Goal: Book appointment/travel/reservation

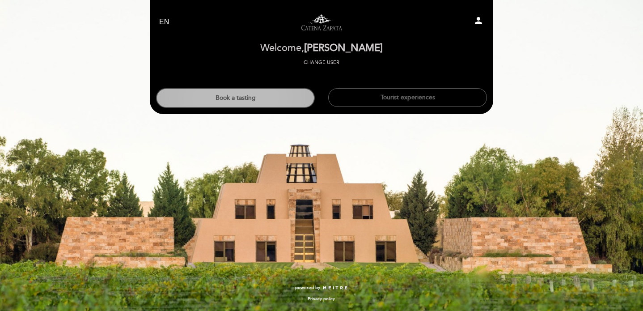
click at [286, 97] on button "Book a tasting" at bounding box center [235, 98] width 159 height 20
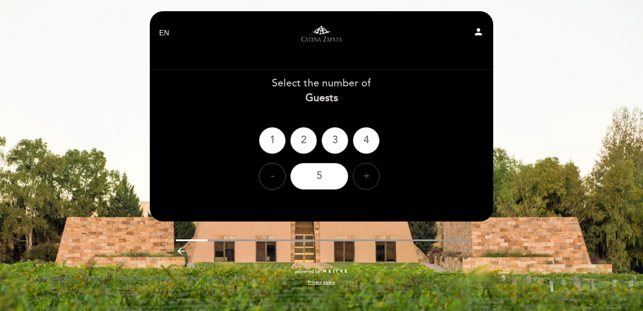
click at [366, 169] on div "+" at bounding box center [366, 176] width 27 height 27
click at [337, 168] on div "6" at bounding box center [319, 176] width 58 height 27
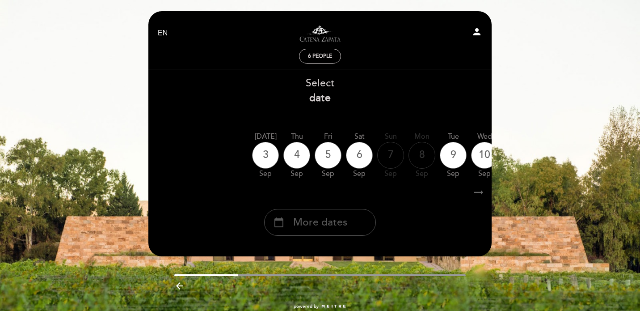
click at [343, 222] on span "More dates" at bounding box center [320, 222] width 54 height 15
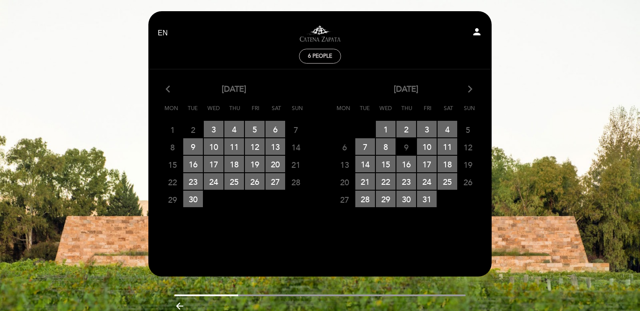
click at [470, 94] on icon "arrow_forward_ios" at bounding box center [470, 90] width 8 height 12
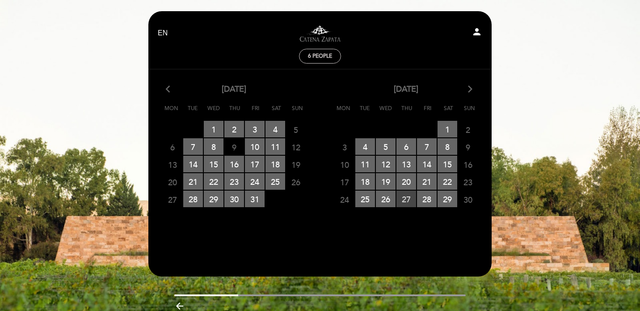
click at [407, 200] on span "27 RESERVATIONS AVAILABLE" at bounding box center [406, 198] width 20 height 17
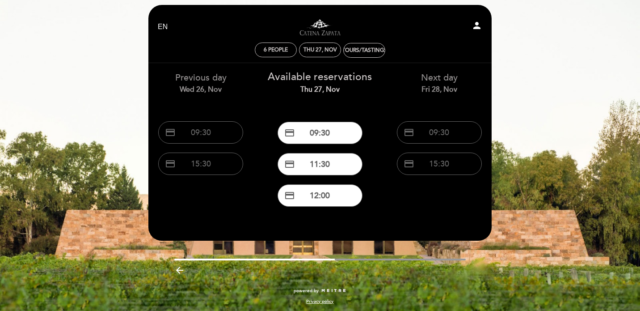
scroll to position [9, 0]
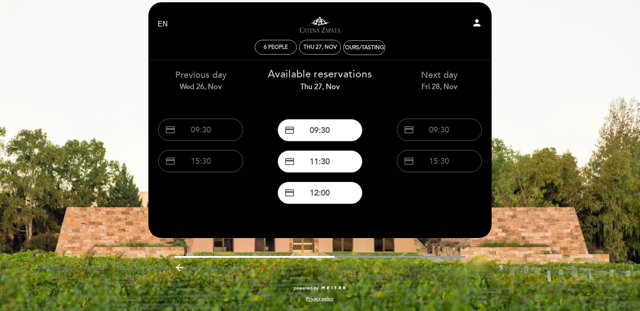
click at [381, 205] on div "Previous day Wed 26, Nov credit_card 09:30 credit_card 15:30 Available reservat…" at bounding box center [320, 134] width 358 height 148
click at [214, 169] on button "credit_card 15:30" at bounding box center [200, 161] width 85 height 22
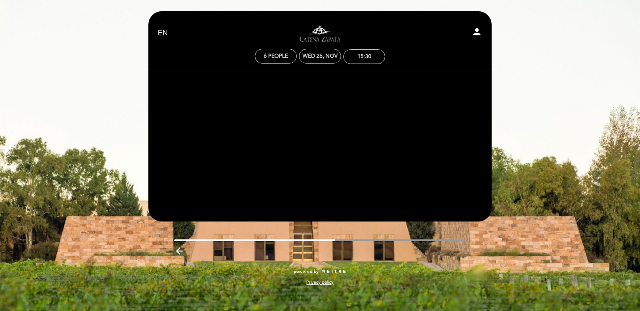
scroll to position [0, 0]
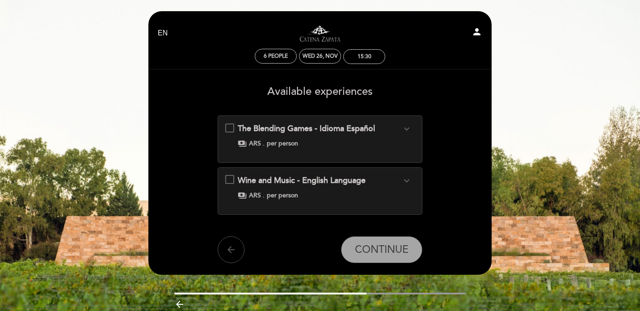
click at [229, 248] on icon "arrow_back" at bounding box center [231, 249] width 11 height 11
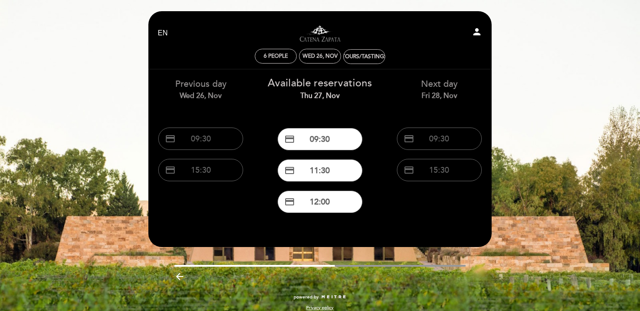
click at [398, 221] on div "Previous day Wed 26, Nov credit_card 09:30 credit_card 15:30 Available reservat…" at bounding box center [320, 147] width 344 height 157
click at [222, 165] on button "credit_card 15:30" at bounding box center [200, 170] width 85 height 22
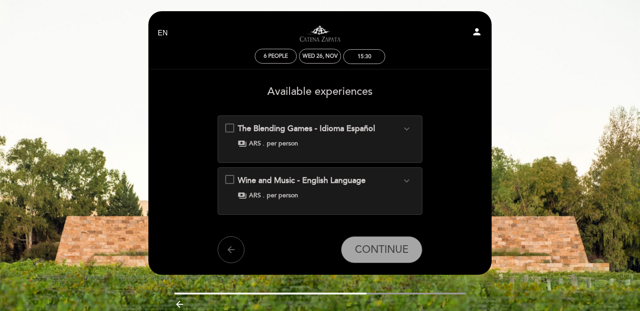
click at [408, 127] on icon "expand_more" at bounding box center [406, 128] width 11 height 11
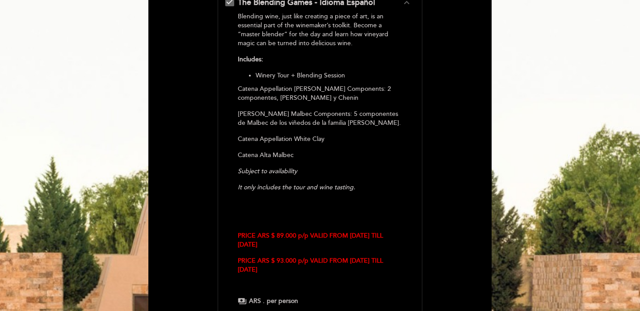
scroll to position [136, 0]
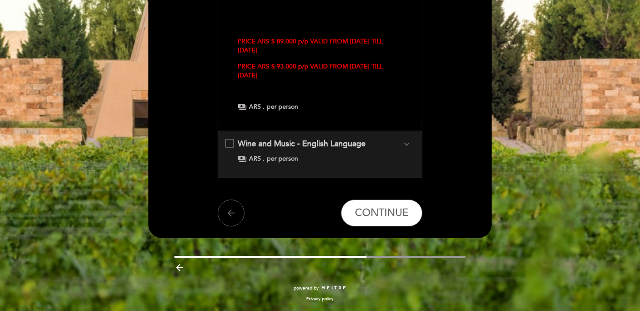
click at [408, 145] on icon "expand_more" at bounding box center [406, 144] width 11 height 11
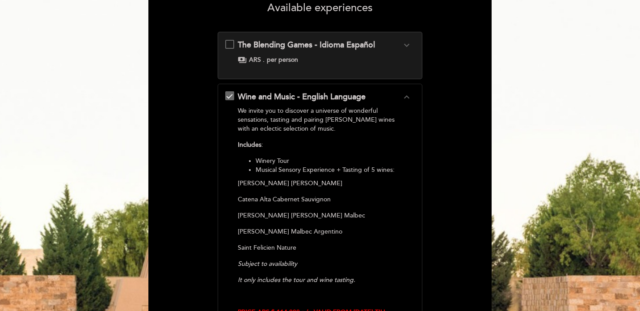
scroll to position [79, 0]
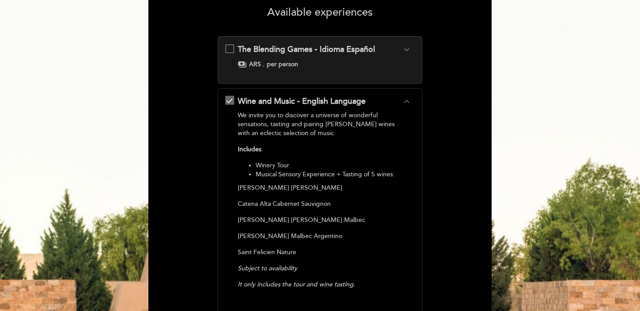
click at [394, 57] on div "The Blending Games - Idioma Español expand_more Blending wine, just like creati…" at bounding box center [320, 56] width 190 height 25
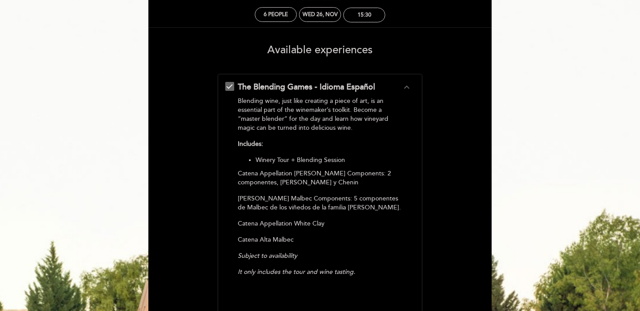
scroll to position [0, 0]
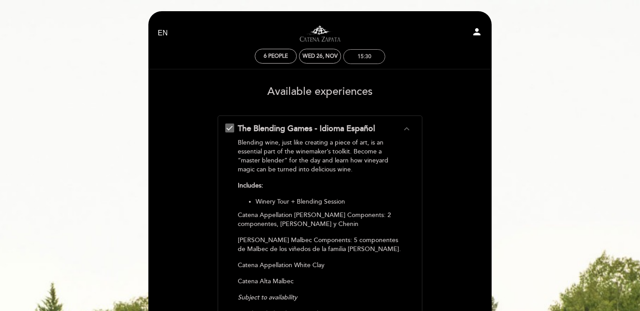
click at [368, 59] on div "15:30" at bounding box center [365, 56] width 14 height 7
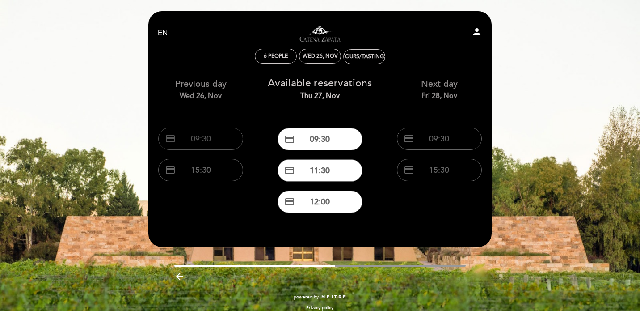
click at [201, 149] on button "credit_card 09:30" at bounding box center [200, 138] width 85 height 22
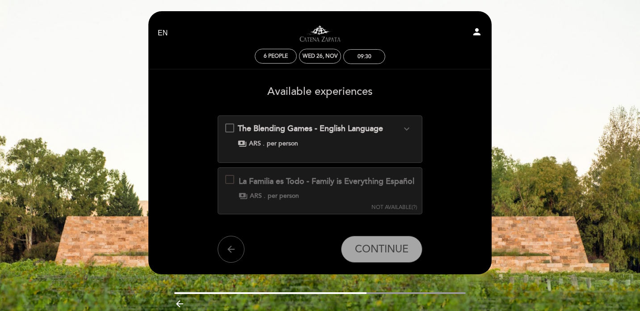
click at [349, 200] on div "payments ARS . per person" at bounding box center [327, 195] width 176 height 9
click at [376, 57] on div "09:30" at bounding box center [364, 57] width 41 height 14
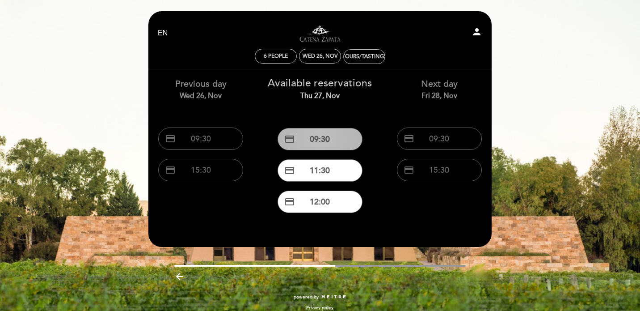
click at [335, 139] on button "credit_card 09:30" at bounding box center [320, 139] width 85 height 22
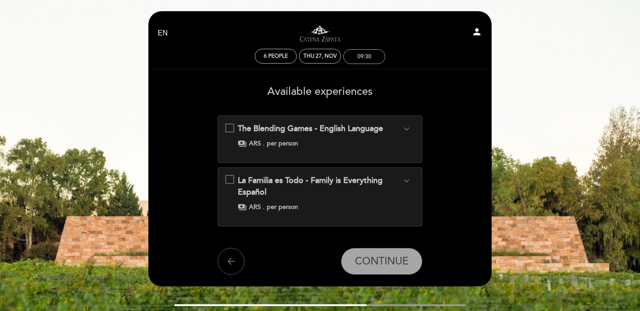
click at [364, 55] on div "09:30" at bounding box center [365, 56] width 14 height 7
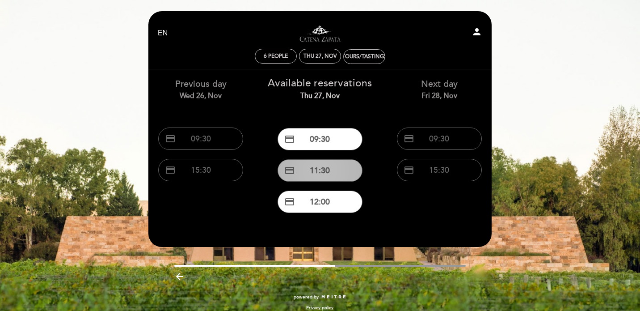
click at [341, 168] on button "credit_card 11:30" at bounding box center [320, 170] width 85 height 22
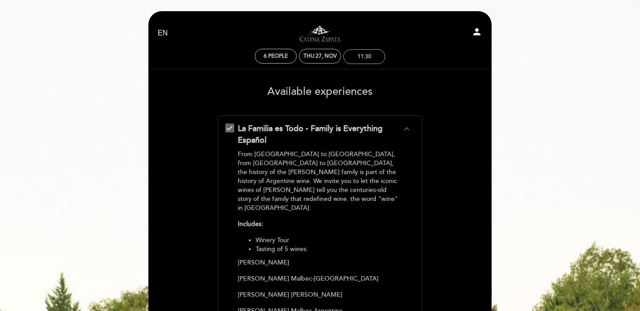
click at [366, 56] on div "11:30" at bounding box center [365, 56] width 14 height 7
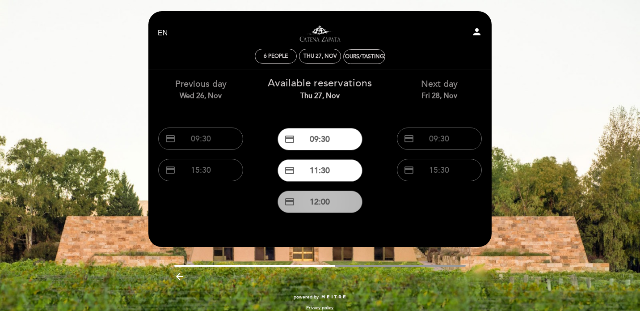
click at [328, 202] on button "credit_card 12:00" at bounding box center [320, 201] width 85 height 22
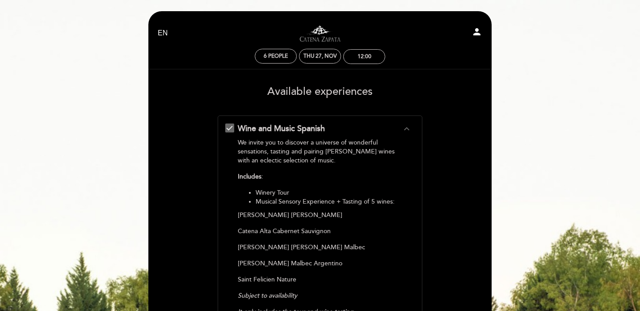
click at [370, 65] on div "EN ES PT Visitas y degustaciones en La Pirámide person 6 people Thu 27, Nov 12:…" at bounding box center [320, 43] width 324 height 52
click at [370, 59] on div "12:00" at bounding box center [365, 56] width 14 height 7
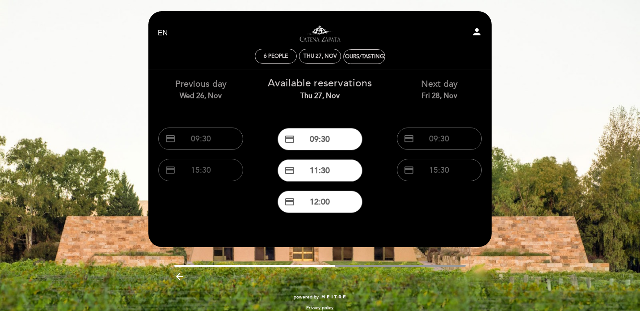
click at [215, 166] on button "credit_card 15:30" at bounding box center [200, 170] width 85 height 22
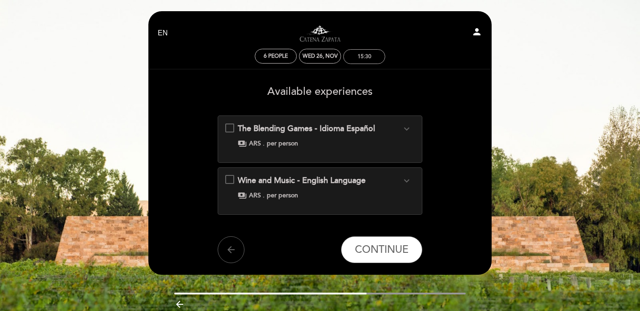
click at [368, 52] on div "15:30" at bounding box center [364, 57] width 41 height 14
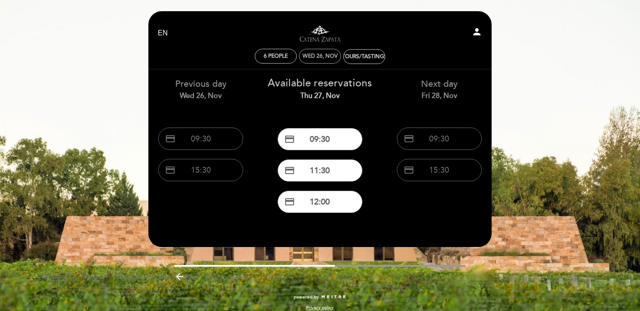
click at [315, 61] on div "Wed 26, Nov" at bounding box center [320, 56] width 42 height 15
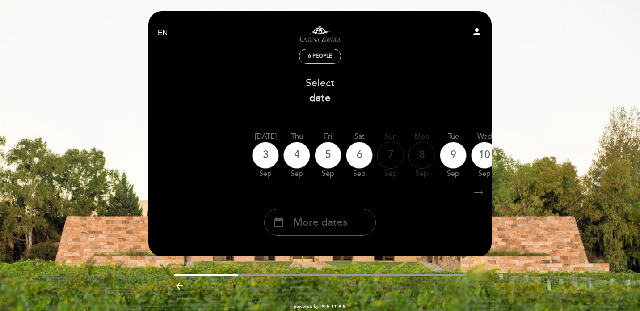
click at [353, 223] on div "calendar_today More dates" at bounding box center [320, 222] width 112 height 27
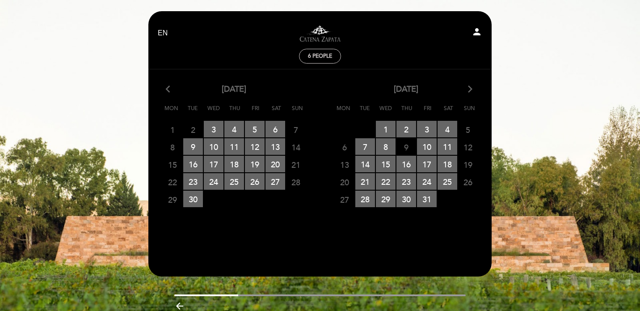
click at [468, 88] on icon "arrow_forward_ios" at bounding box center [470, 90] width 8 height 12
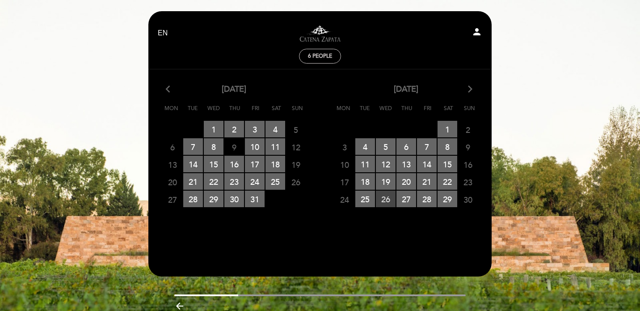
click at [390, 200] on span "26 RESERVATIONS AVAILABLE" at bounding box center [386, 198] width 20 height 17
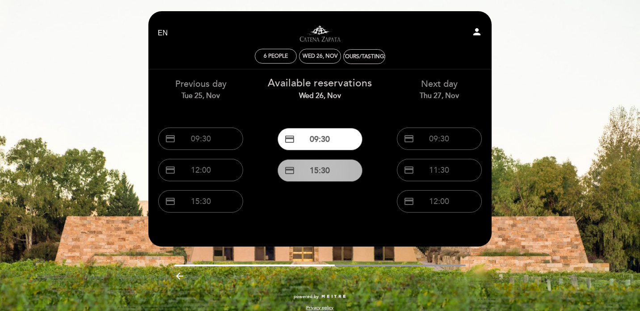
click at [345, 171] on button "credit_card 15:30" at bounding box center [320, 170] width 85 height 22
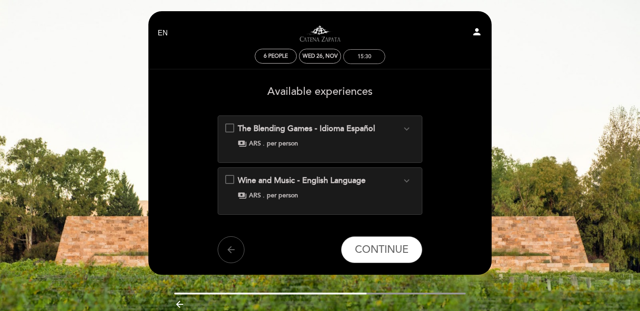
click at [378, 55] on div "15:30" at bounding box center [364, 57] width 41 height 14
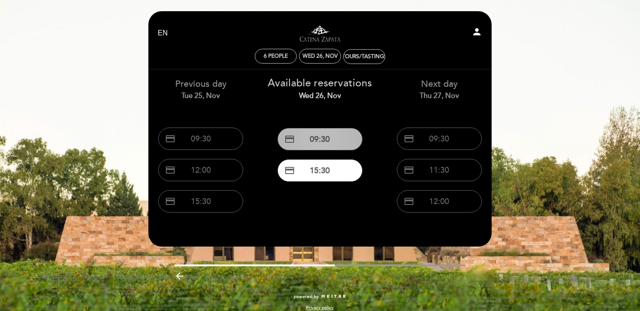
click at [341, 142] on button "credit_card 09:30" at bounding box center [320, 139] width 85 height 22
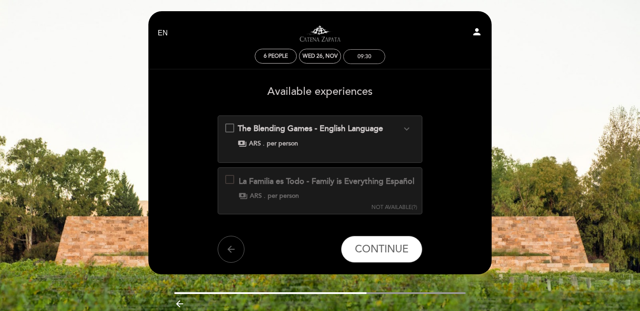
click at [371, 60] on div "09:30" at bounding box center [364, 57] width 41 height 14
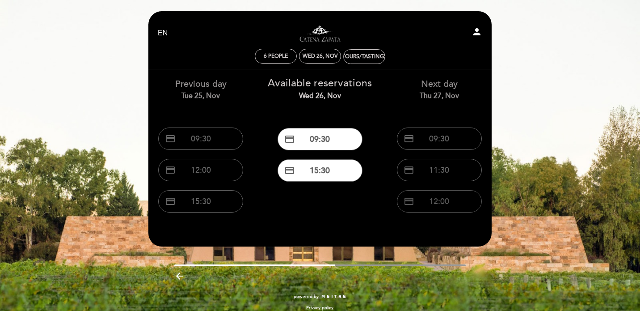
click at [429, 200] on button "credit_card 12:00" at bounding box center [439, 201] width 85 height 22
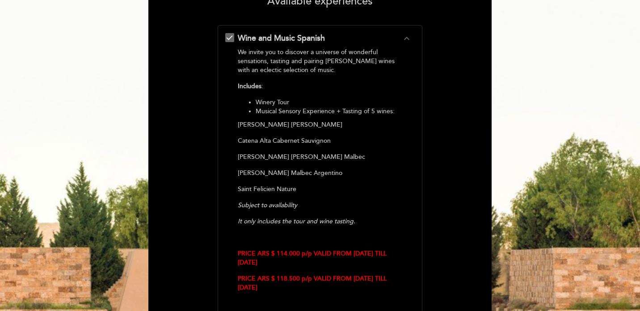
scroll to position [21, 0]
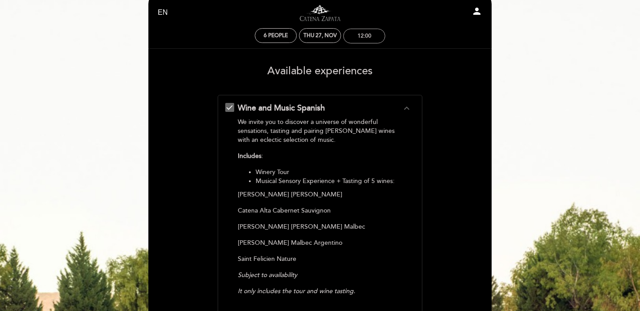
click at [367, 33] on div "12:00" at bounding box center [365, 36] width 14 height 7
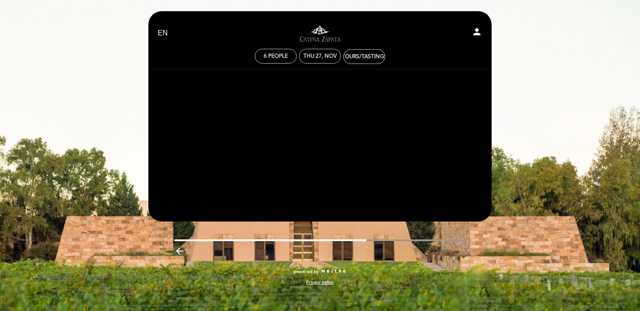
scroll to position [0, 0]
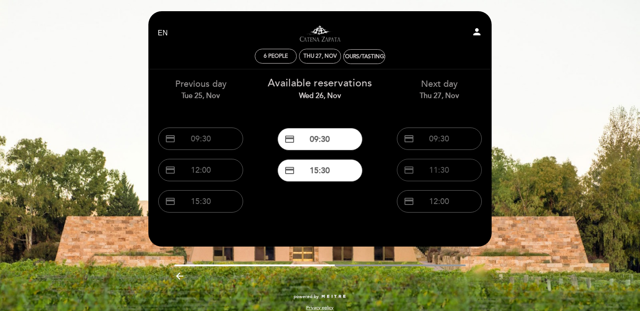
click at [442, 177] on button "credit_card 11:30" at bounding box center [439, 170] width 85 height 22
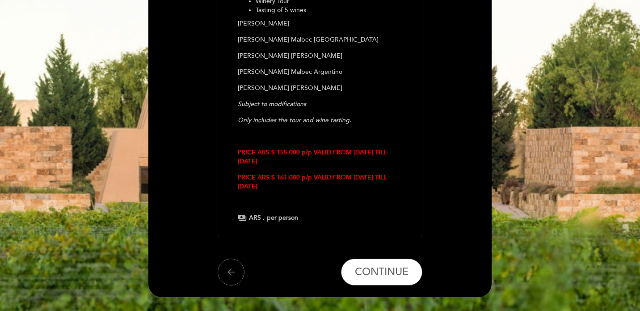
scroll to position [280, 0]
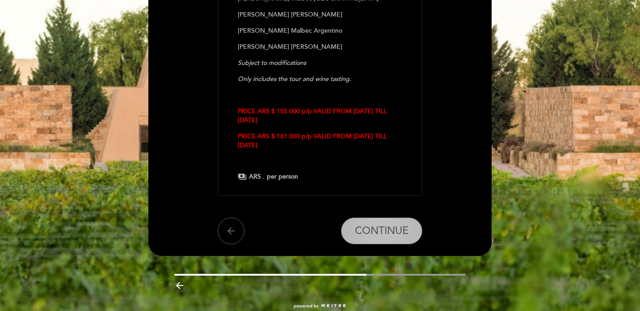
click at [389, 223] on button "CONTINUE" at bounding box center [381, 230] width 81 height 27
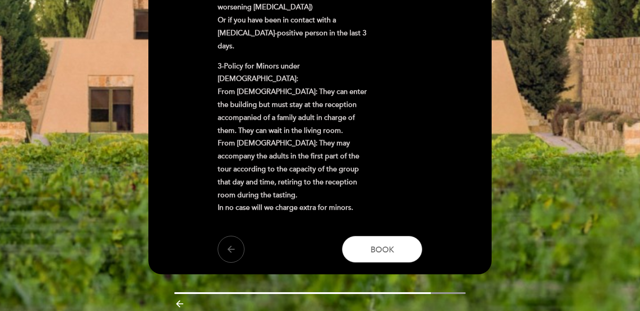
scroll to position [433, 0]
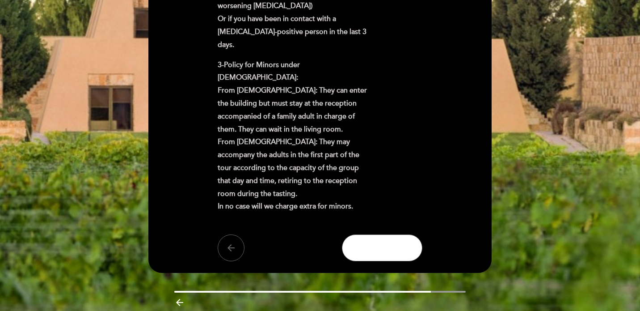
click at [389, 243] on span "Book" at bounding box center [382, 248] width 24 height 10
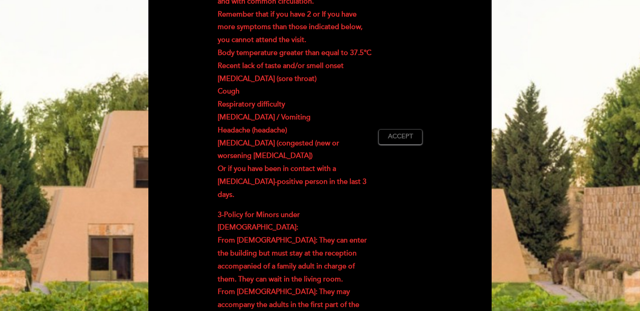
scroll to position [279, 0]
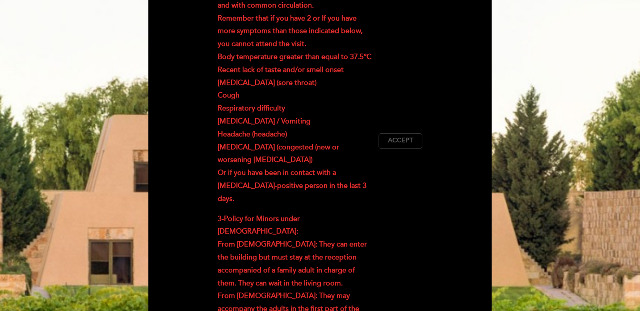
click at [407, 136] on span "Accept" at bounding box center [400, 140] width 25 height 9
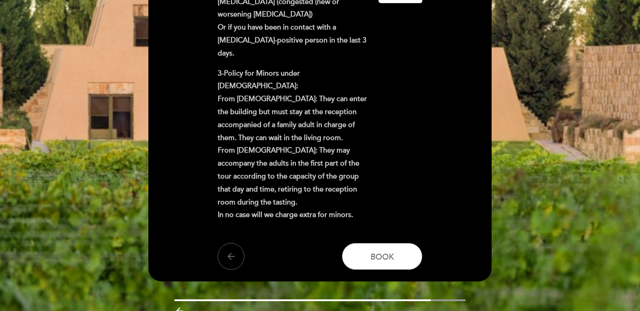
scroll to position [429, 0]
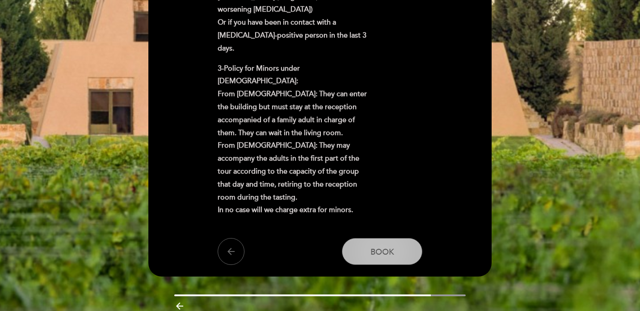
click at [381, 238] on button "Book" at bounding box center [382, 251] width 80 height 27
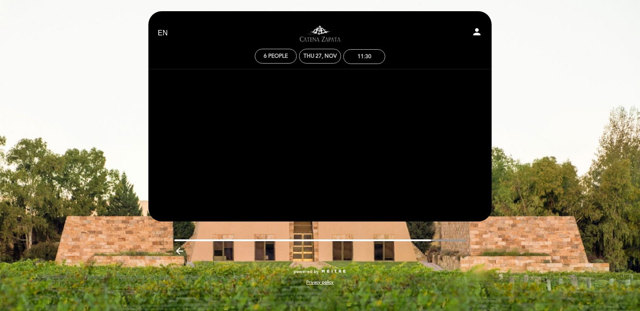
scroll to position [0, 0]
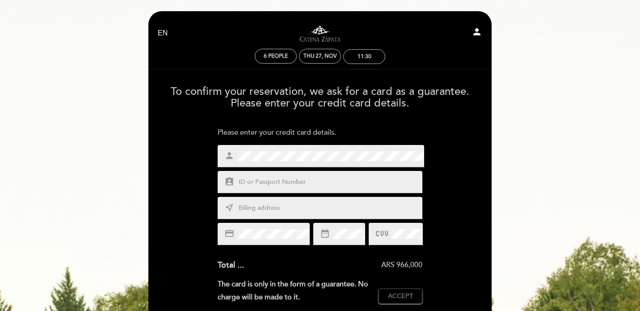
click at [343, 178] on input "text" at bounding box center [331, 182] width 186 height 10
click at [291, 227] on div "credit_card" at bounding box center [264, 234] width 92 height 22
click at [346, 178] on input "text" at bounding box center [331, 182] width 186 height 10
type input "B625-520-93-794-0"
click at [322, 205] on input "text" at bounding box center [331, 208] width 186 height 10
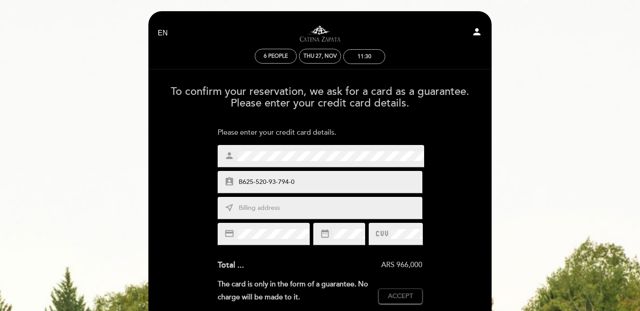
type input "6244 sw 26th st"
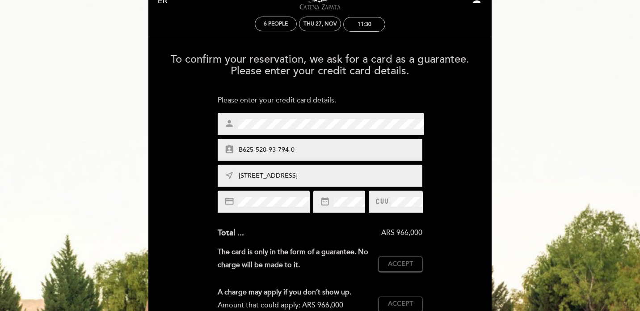
click at [367, 209] on div "credit_card date_range" at bounding box center [320, 201] width 205 height 22
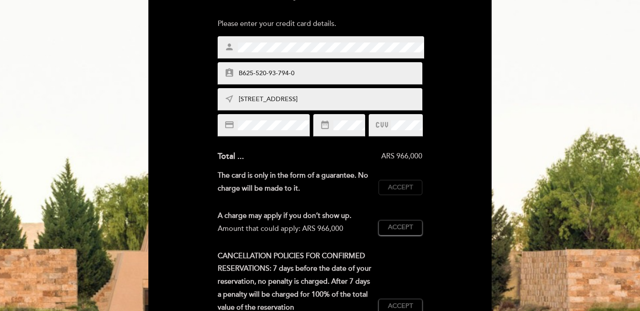
click at [408, 186] on span "Accept" at bounding box center [400, 187] width 25 height 9
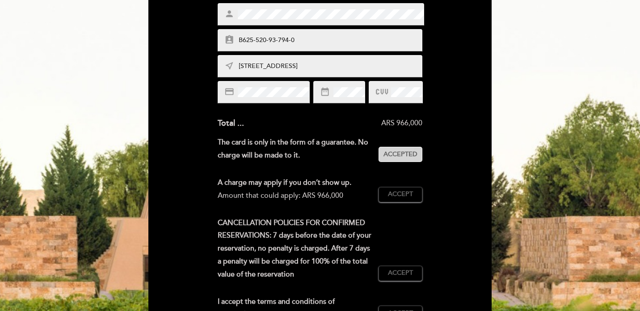
scroll to position [143, 0]
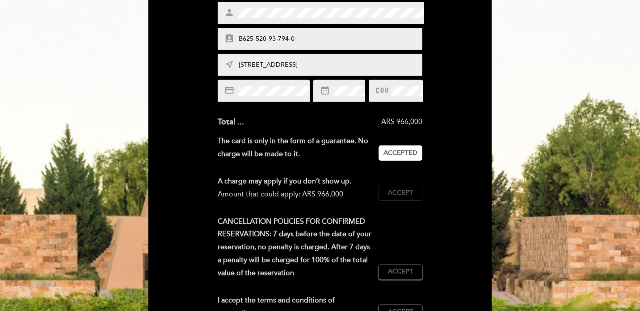
click at [408, 195] on span "Accept" at bounding box center [400, 192] width 25 height 9
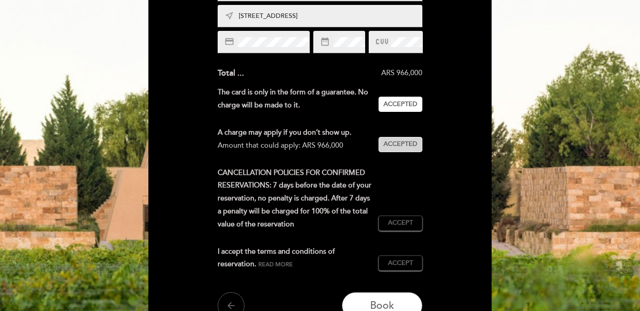
scroll to position [202, 0]
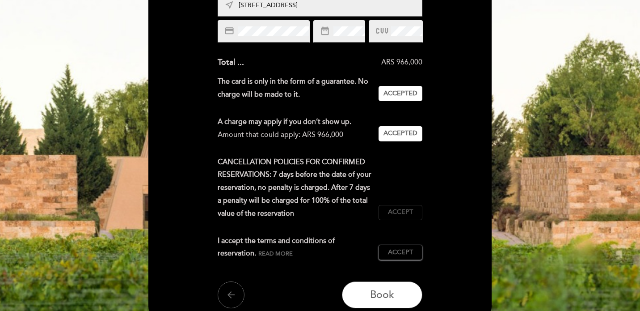
click at [411, 213] on span "Accept" at bounding box center [400, 211] width 25 height 9
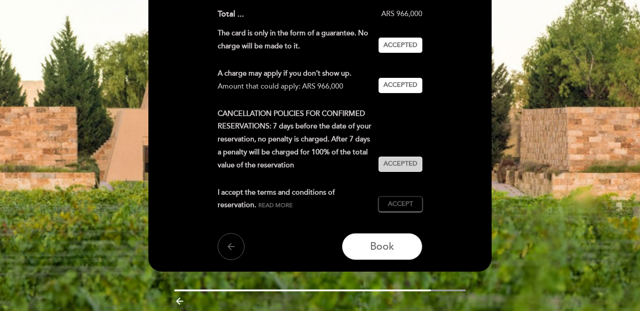
scroll to position [251, 0]
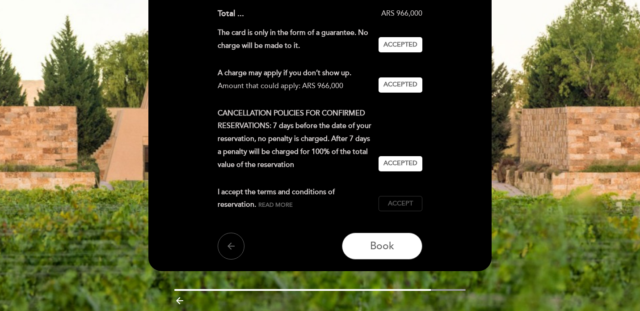
click at [410, 204] on span "Accept" at bounding box center [400, 203] width 25 height 9
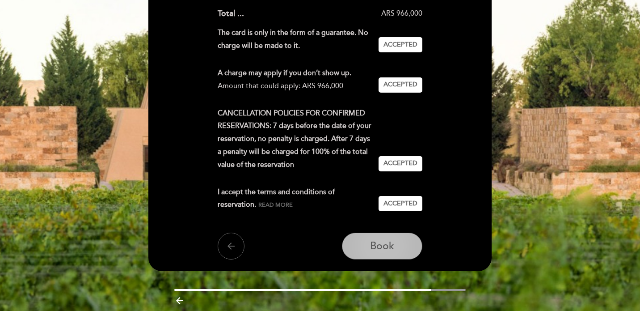
click at [401, 248] on button "Book" at bounding box center [382, 245] width 80 height 27
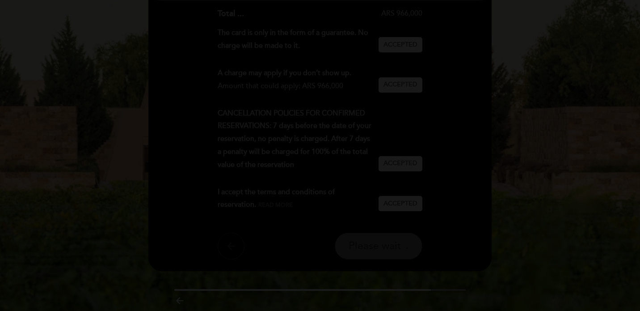
scroll to position [0, 0]
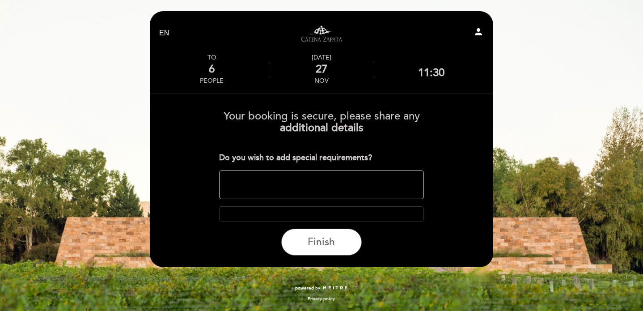
click at [402, 160] on div "Do you wish to add special requirements?" at bounding box center [321, 158] width 205 height 12
click at [345, 243] on button "Finish" at bounding box center [321, 241] width 80 height 27
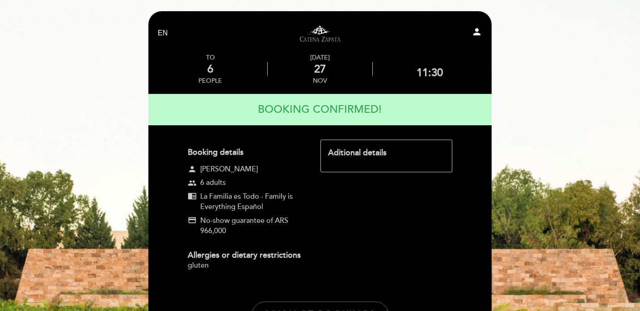
click at [345, 243] on div "Booking details person Lorena Lorena Barquin group 6 adults chrome_reader_mode …" at bounding box center [320, 209] width 265 height 140
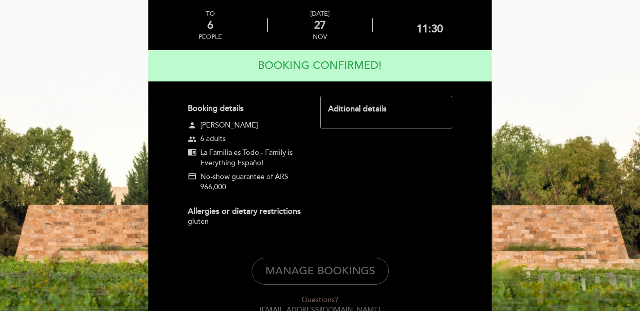
scroll to position [54, 0]
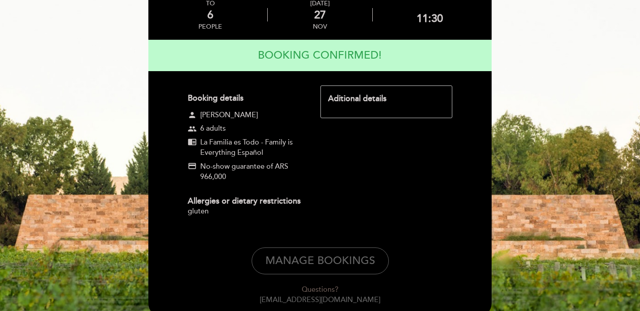
click at [320, 188] on div "Booking details person Lorena Lorena Barquin group 6 adults chrome_reader_mode …" at bounding box center [320, 155] width 265 height 140
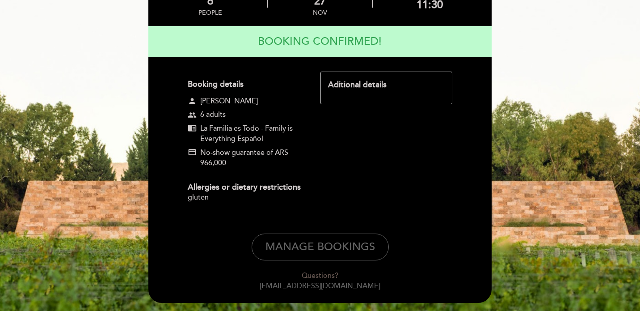
scroll to position [0, 0]
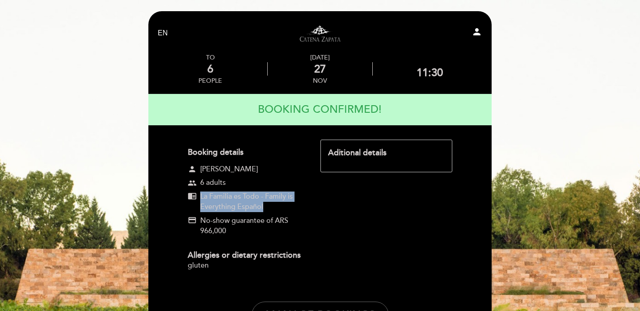
drag, startPoint x: 200, startPoint y: 196, endPoint x: 265, endPoint y: 205, distance: 66.4
click at [265, 205] on div "chrome_reader_mode La Familia es Todo - Family is Everything Español" at bounding box center [246, 201] width 117 height 21
click at [262, 206] on span "La Familia es Todo - Family is Everything Español" at bounding box center [252, 201] width 104 height 21
drag, startPoint x: 262, startPoint y: 206, endPoint x: 195, endPoint y: 195, distance: 68.3
click at [195, 195] on div "chrome_reader_mode La Familia es Todo - Family is Everything Español" at bounding box center [246, 201] width 117 height 21
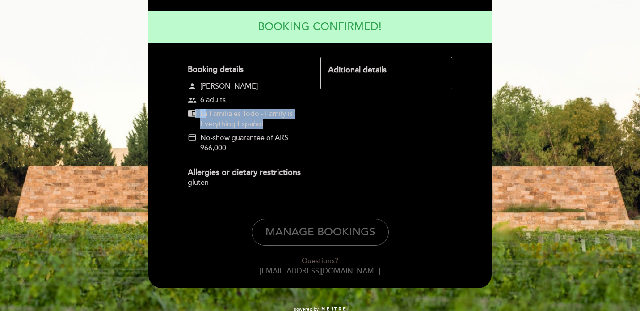
scroll to position [104, 0]
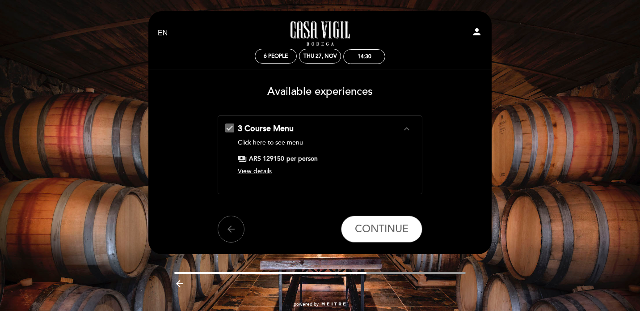
click at [264, 177] on div "3 Course Menu expand_less Click here to see menu payments ARS 129150 per person…" at bounding box center [320, 151] width 190 height 56
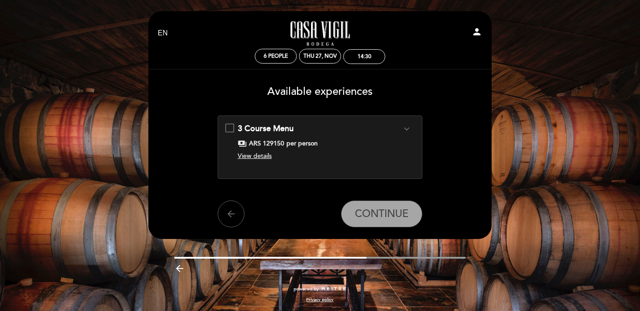
click at [262, 172] on div "3 Course Menu expand_more Click here to see menu payments ARS 129150 per person…" at bounding box center [320, 146] width 205 height 63
click at [261, 157] on span "View details" at bounding box center [255, 156] width 34 height 8
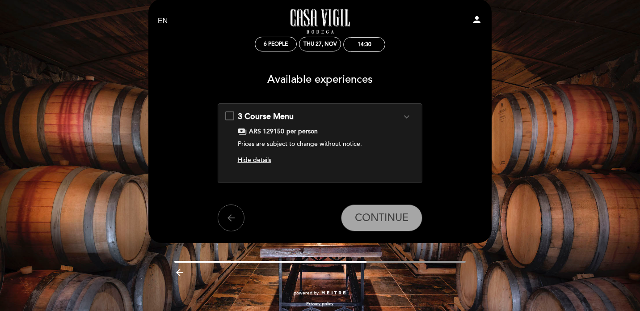
scroll to position [13, 0]
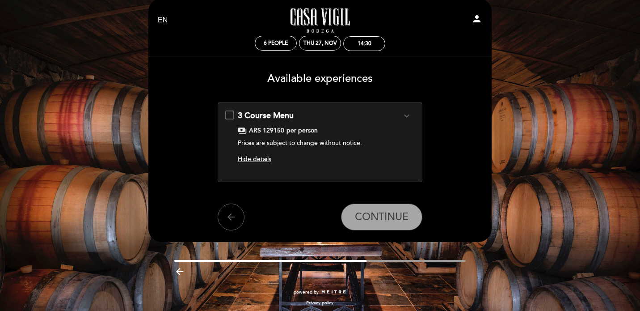
click at [231, 115] on div "3 Course Menu expand_more Click here to see menu payments ARS 129150 per person…" at bounding box center [320, 138] width 190 height 57
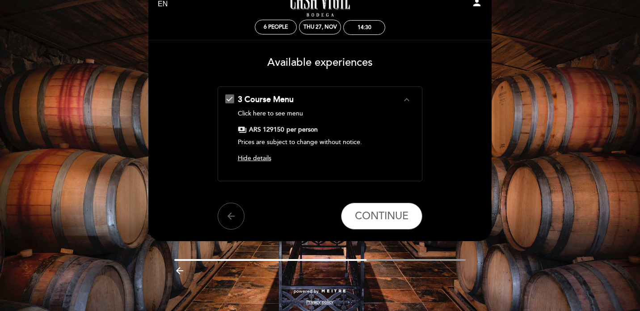
scroll to position [29, 0]
click at [366, 29] on div "14:30" at bounding box center [365, 27] width 14 height 7
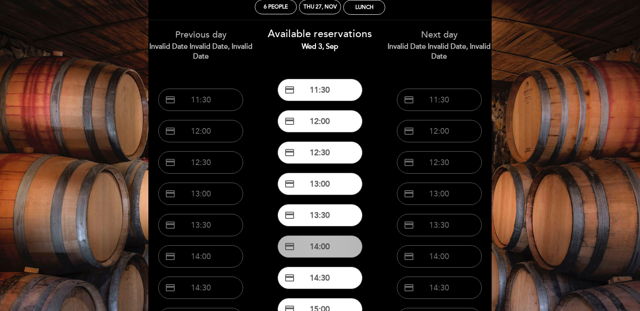
scroll to position [58, 0]
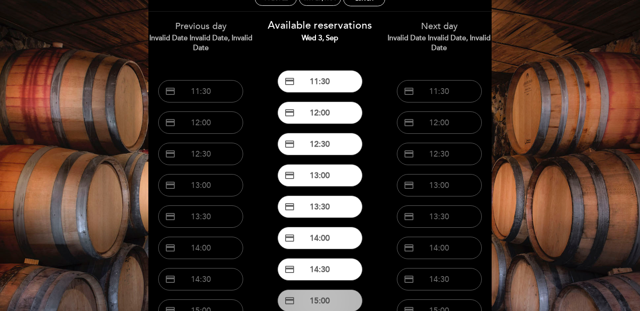
click at [340, 299] on button "credit_card 15:00" at bounding box center [320, 300] width 85 height 22
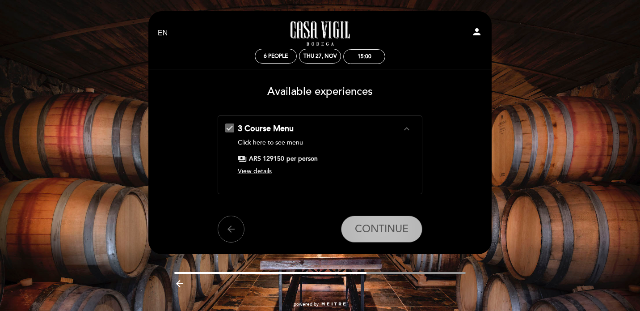
click at [407, 229] on span "CONTINUE" at bounding box center [382, 229] width 54 height 13
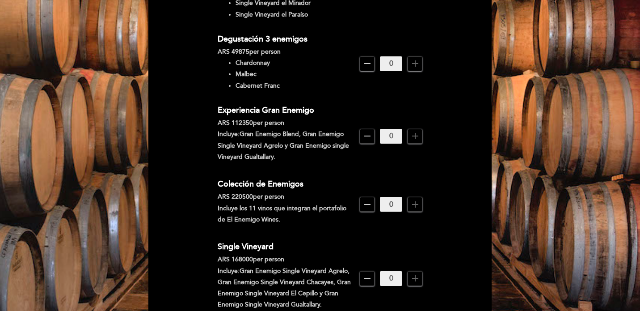
scroll to position [394, 0]
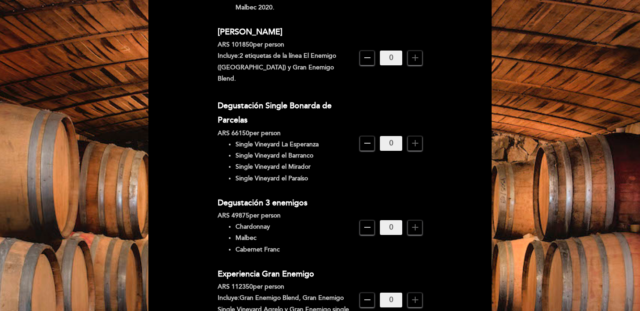
click at [288, 161] on li "Single Vineyard el Mirador" at bounding box center [295, 166] width 118 height 11
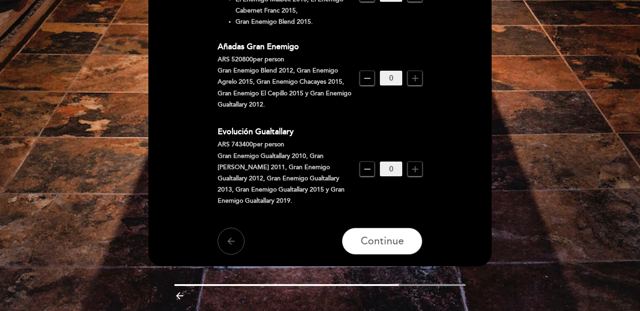
scroll to position [773, 0]
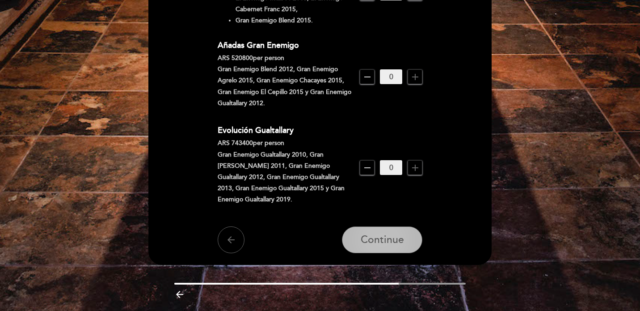
click at [400, 234] on span "Continue" at bounding box center [382, 240] width 43 height 13
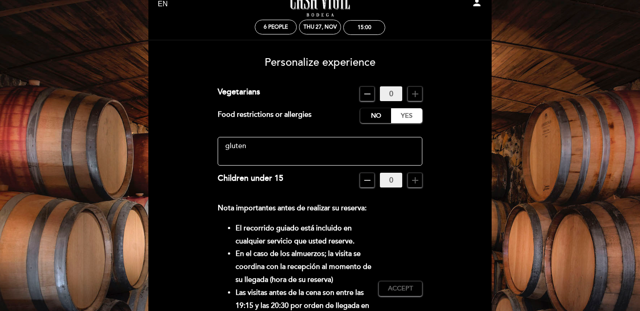
scroll to position [31, 0]
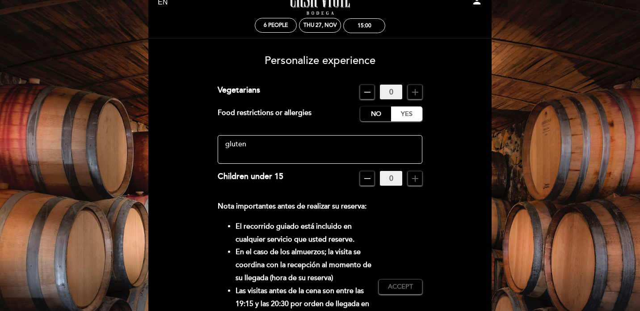
click at [350, 148] on textarea at bounding box center [320, 149] width 205 height 29
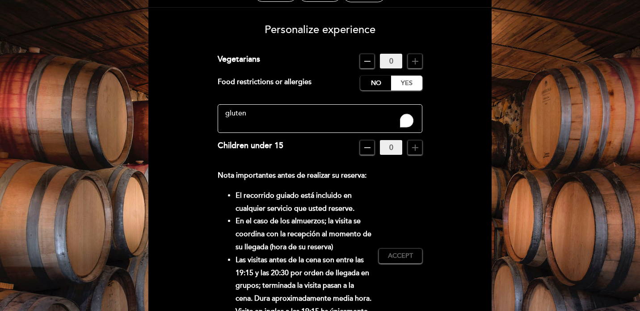
scroll to position [69, 0]
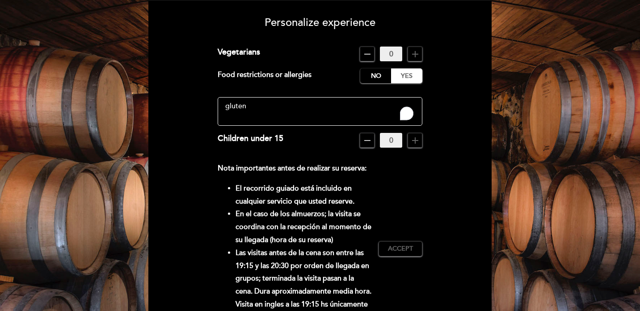
click at [390, 186] on div "Nota importantes antes de realizar su reserva: El recorrido guiado está incluid…" at bounding box center [320, 248] width 205 height 173
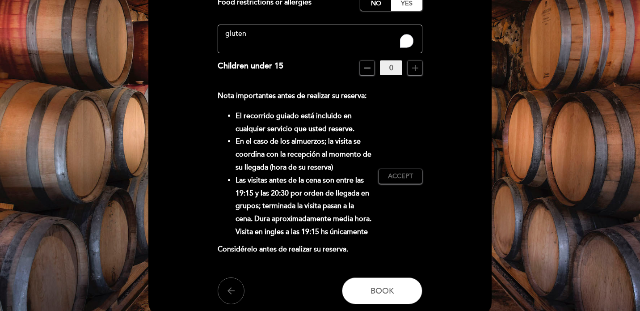
scroll to position [175, 0]
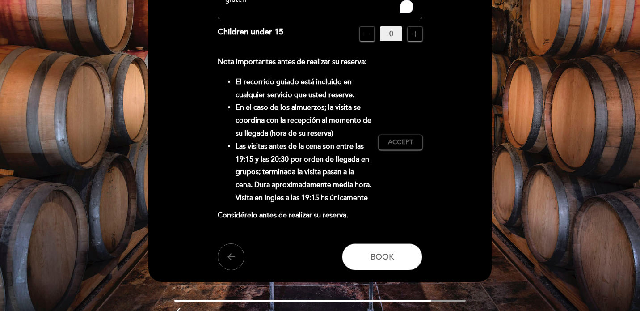
click at [351, 134] on li "En el caso de los almuerzos; la visita se coordina con la recepción al momento …" at bounding box center [304, 120] width 136 height 38
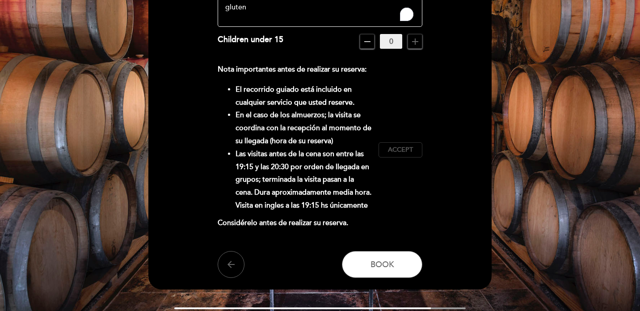
click at [403, 151] on span "Accept" at bounding box center [400, 149] width 25 height 9
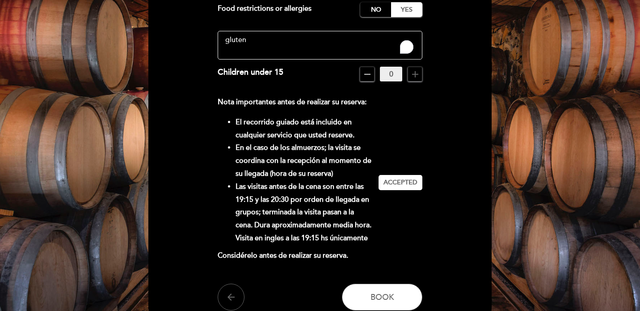
scroll to position [198, 0]
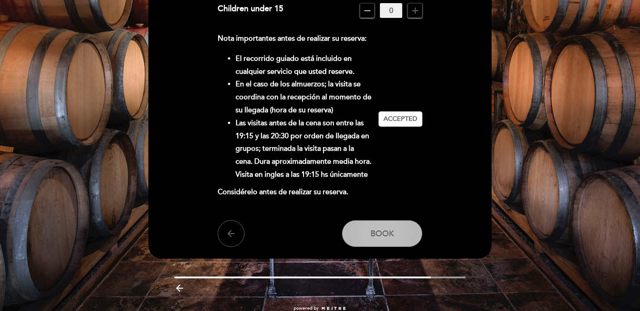
click at [410, 231] on button "Book" at bounding box center [382, 233] width 80 height 27
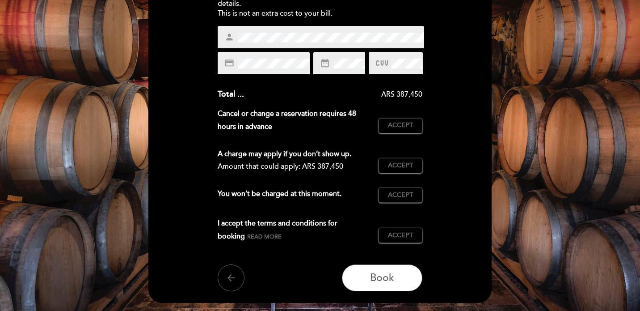
scroll to position [140, 0]
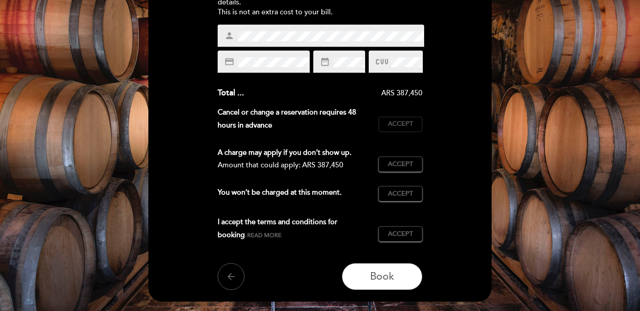
click at [410, 117] on button "Accept Accepted" at bounding box center [401, 124] width 44 height 15
click at [411, 163] on span "Accept" at bounding box center [400, 164] width 25 height 9
click at [411, 194] on span "Accept" at bounding box center [400, 193] width 25 height 9
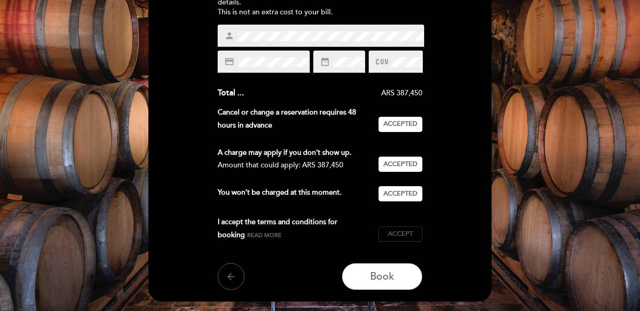
click at [414, 234] on button "Accept Accepted" at bounding box center [401, 233] width 44 height 15
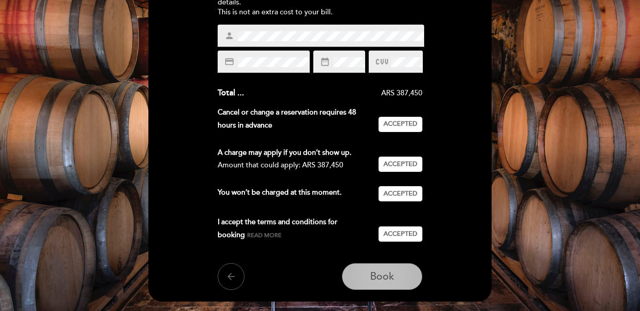
click at [397, 279] on button "Book" at bounding box center [382, 276] width 80 height 27
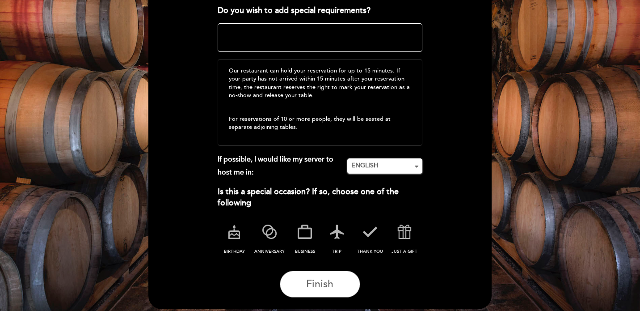
scroll to position [189, 0]
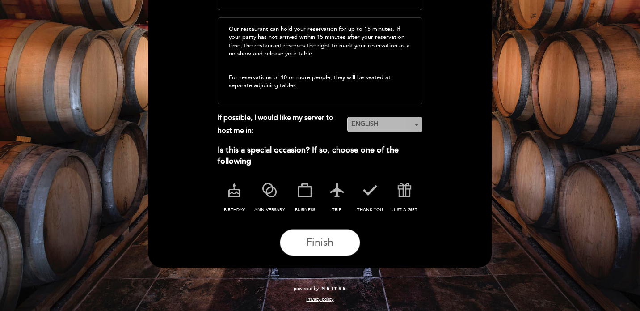
click at [372, 122] on span "ENGLISH" at bounding box center [384, 123] width 67 height 9
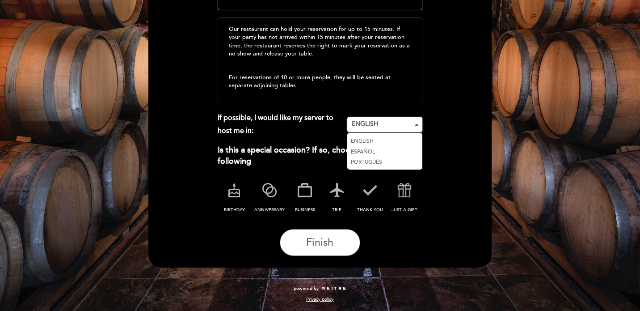
click at [377, 150] on link "ESPAÑOL" at bounding box center [384, 151] width 75 height 11
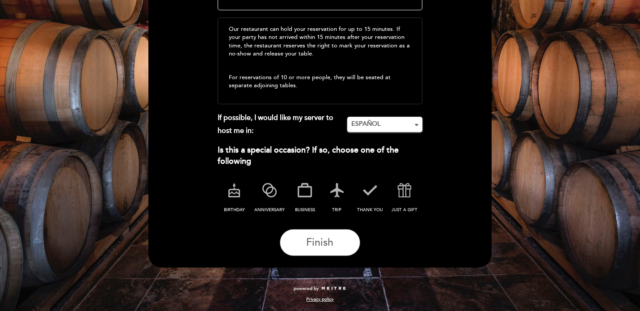
click at [375, 223] on form "Your booking is secure, please share any additional details Do you wish to add …" at bounding box center [320, 85] width 331 height 341
click at [392, 236] on div "Finish" at bounding box center [320, 242] width 205 height 27
click at [411, 227] on form "Your booking is secure, please share any additional details Do you wish to add …" at bounding box center [320, 85] width 331 height 341
click at [341, 231] on button "Finish" at bounding box center [320, 242] width 80 height 27
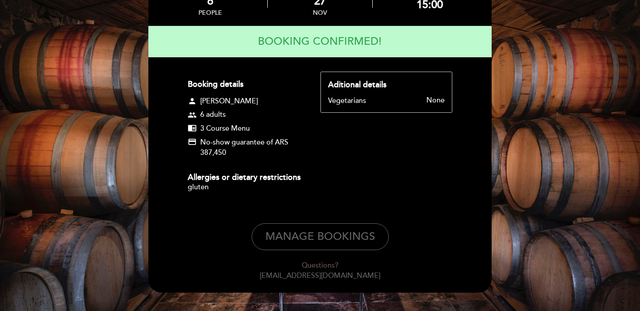
scroll to position [0, 0]
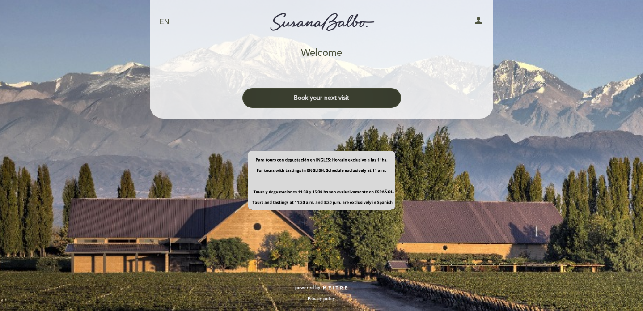
click at [352, 101] on button "Book your next visit" at bounding box center [321, 98] width 159 height 20
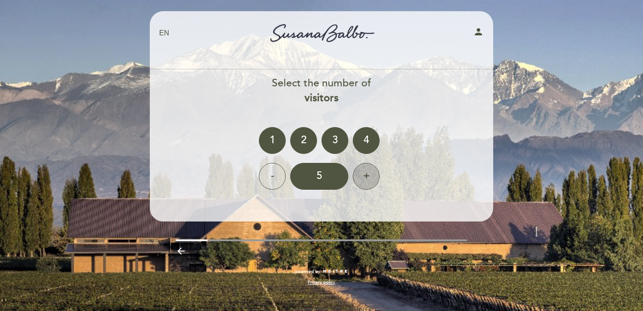
click at [363, 173] on div "+" at bounding box center [366, 176] width 27 height 27
click at [330, 174] on div "6" at bounding box center [319, 176] width 58 height 27
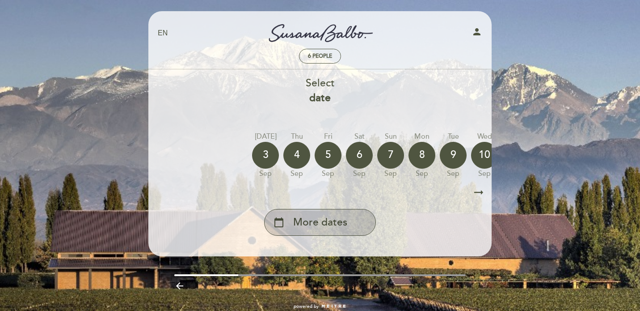
click at [324, 228] on span "More dates" at bounding box center [320, 222] width 54 height 15
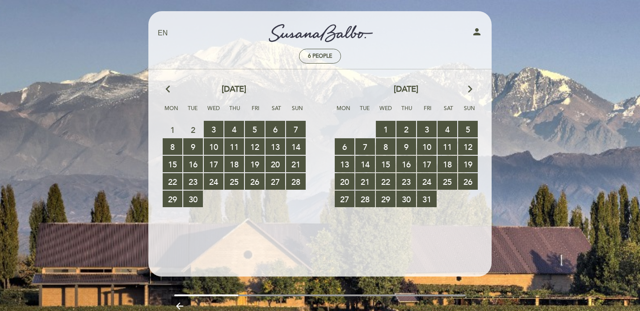
click at [471, 86] on icon "arrow_forward_ios" at bounding box center [470, 90] width 8 height 12
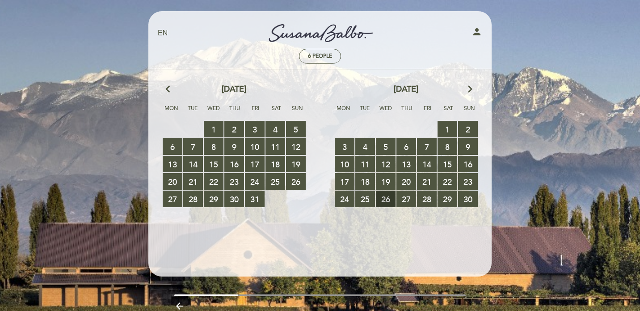
click at [384, 199] on span "26 RESERVATIONS AVAILABLE" at bounding box center [386, 198] width 20 height 17
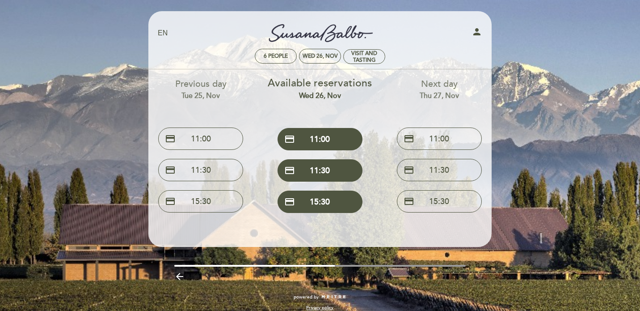
scroll to position [9, 0]
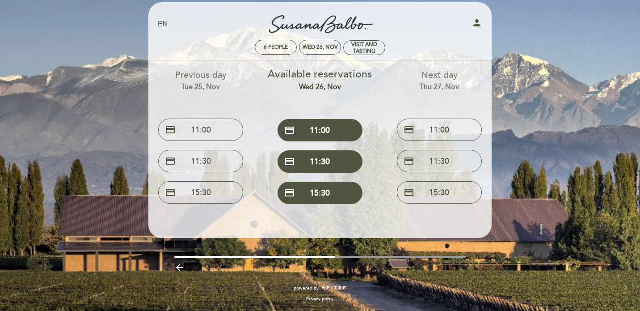
click at [382, 189] on div "Next day Thu 27, Nov credit_card 11:00 credit_card 11:30 credit_card 15:30" at bounding box center [438, 133] width 119 height 147
click at [333, 198] on button "credit_card 15:30" at bounding box center [320, 192] width 85 height 22
